Goal: Task Accomplishment & Management: Manage account settings

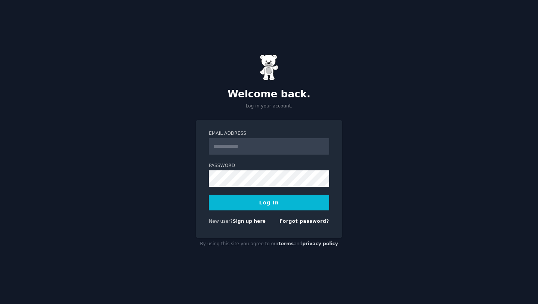
type input "**********"
click at [278, 202] on button "Log In" at bounding box center [269, 202] width 120 height 16
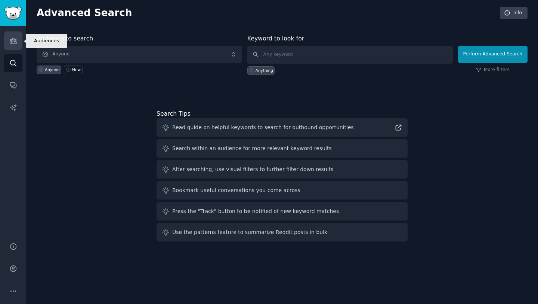
click at [13, 38] on icon "Sidebar" at bounding box center [13, 40] width 7 height 5
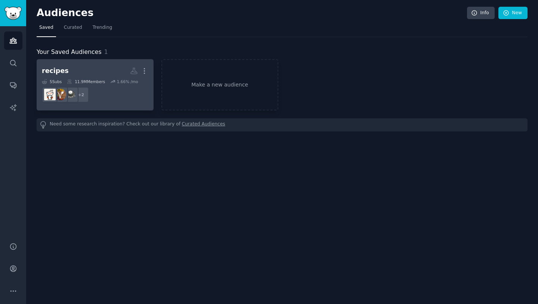
click at [58, 72] on div "recipes" at bounding box center [55, 70] width 27 height 9
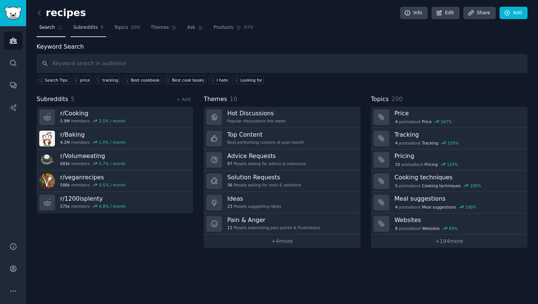
click at [80, 31] on link "Subreddits 5" at bounding box center [89, 29] width 36 height 15
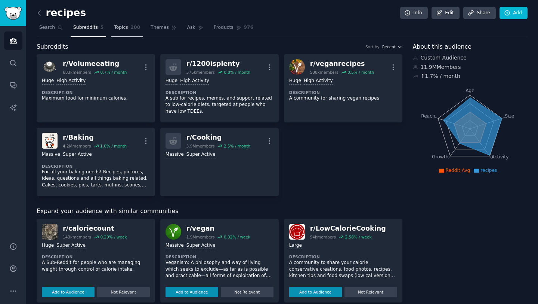
click at [119, 25] on span "Topics" at bounding box center [121, 27] width 14 height 7
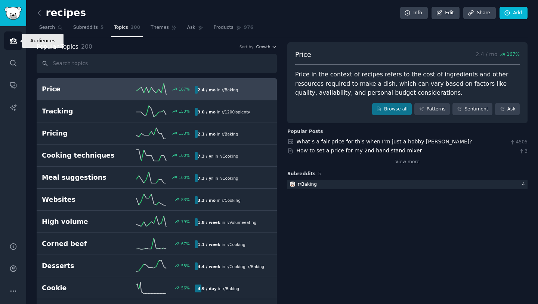
click at [13, 41] on icon "Sidebar" at bounding box center [13, 40] width 7 height 5
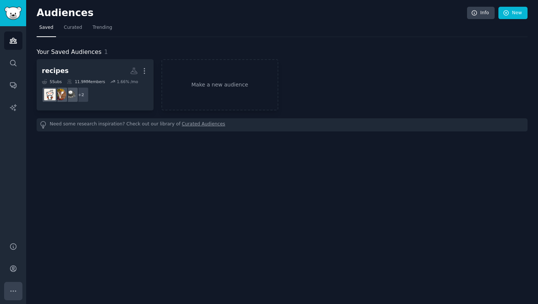
click at [14, 291] on icon "Sidebar" at bounding box center [13, 291] width 8 height 8
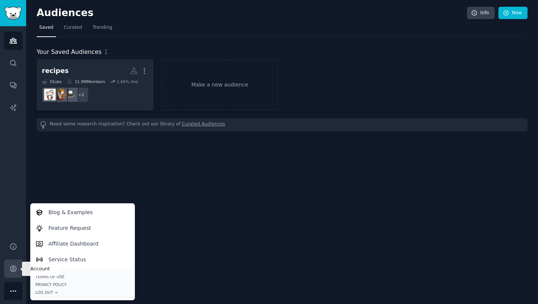
click at [13, 275] on link "Account" at bounding box center [13, 268] width 18 height 18
